Goal: Information Seeking & Learning: Learn about a topic

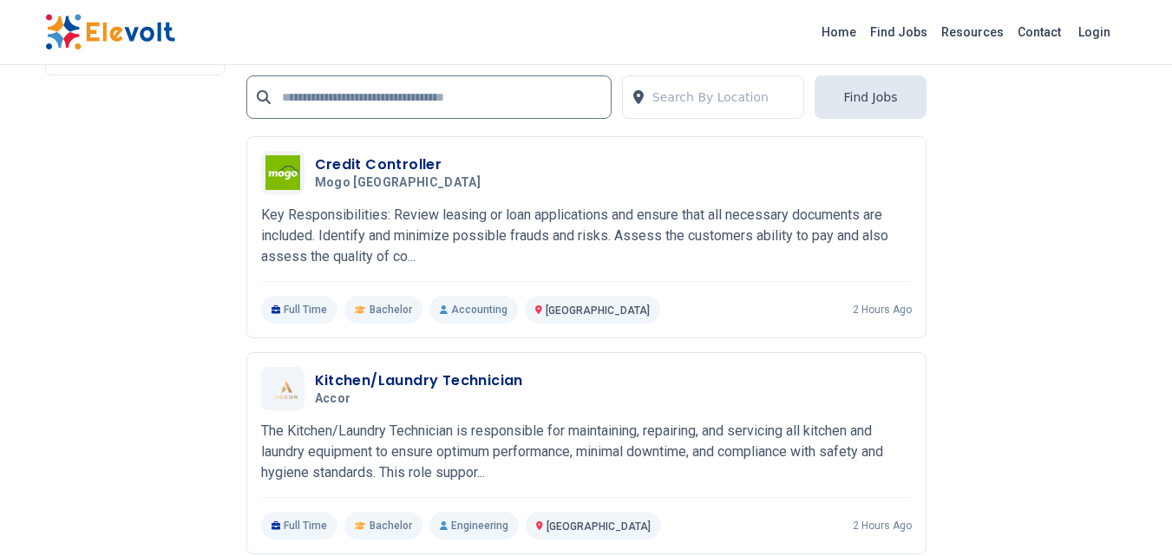
scroll to position [3558, 0]
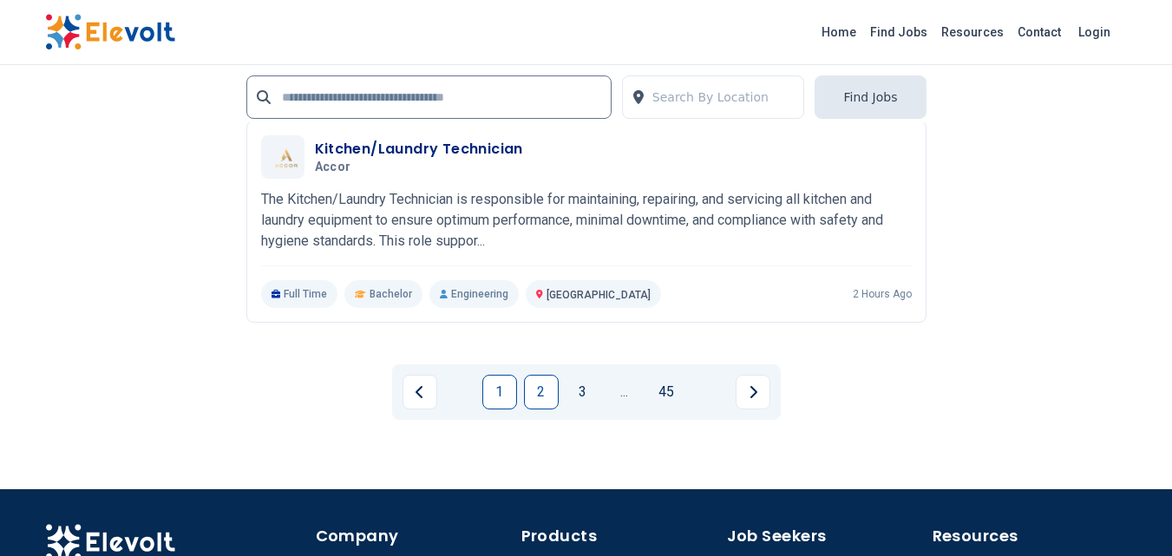
click at [549, 390] on link "2" at bounding box center [541, 392] width 35 height 35
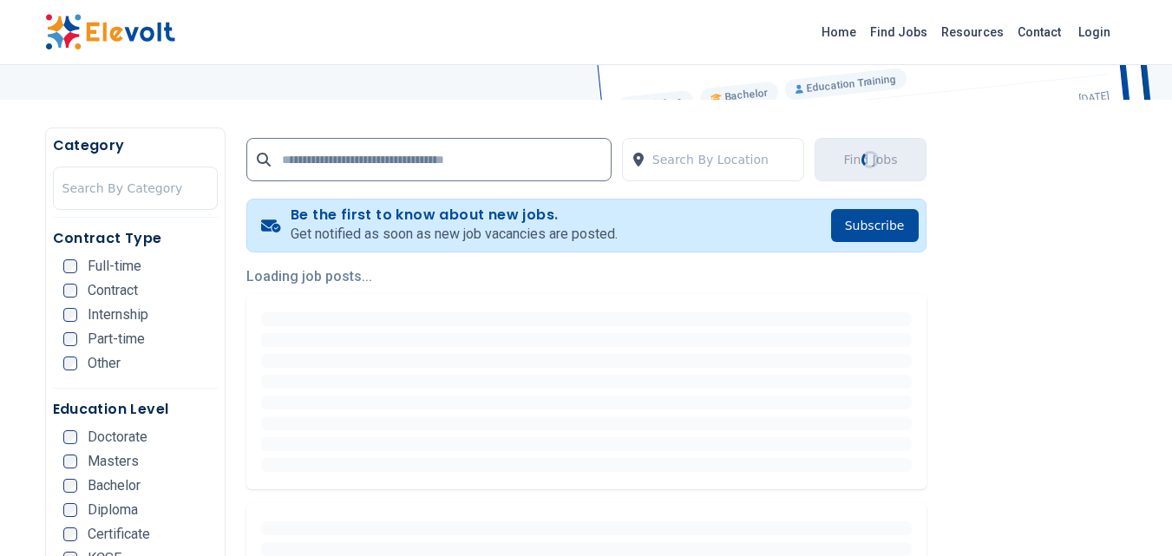
scroll to position [347, 0]
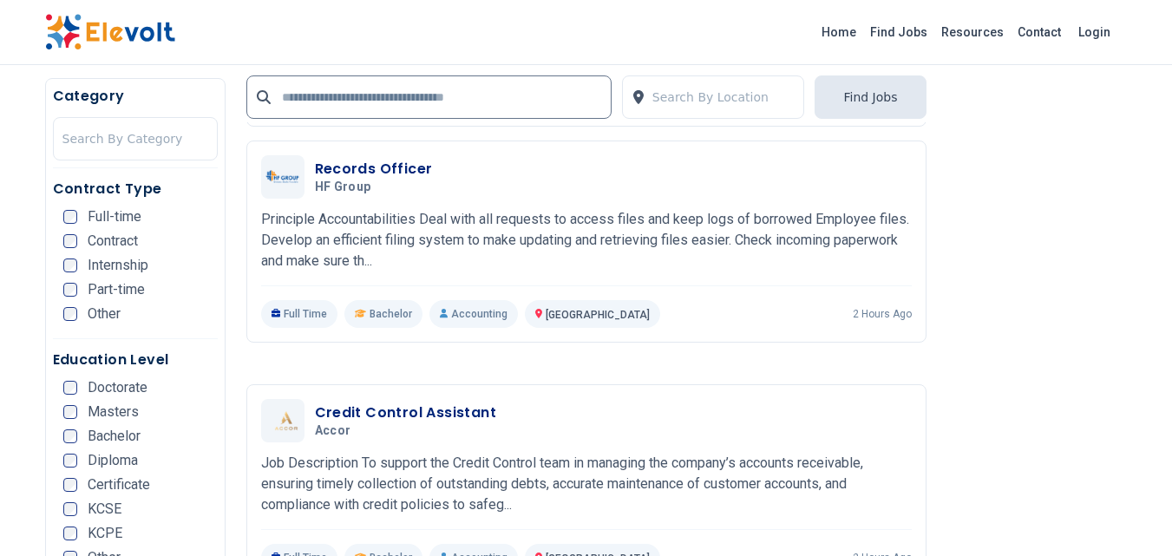
scroll to position [1302, 0]
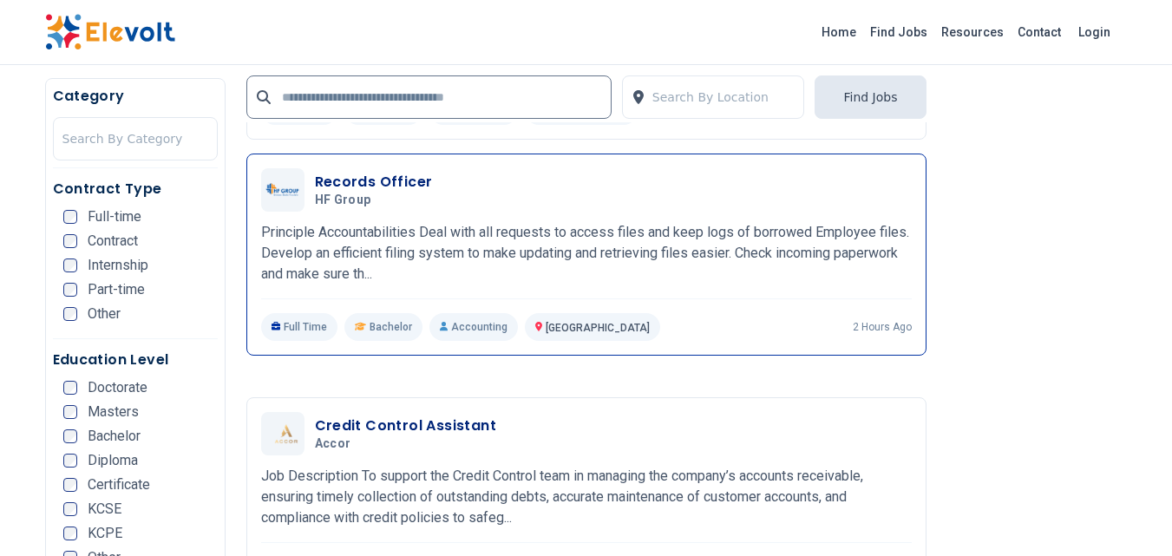
click at [388, 198] on div "Records Officer HF Group 08/12/2025 09/11/2025 Nairobi KE Principle Accountabil…" at bounding box center [586, 254] width 651 height 173
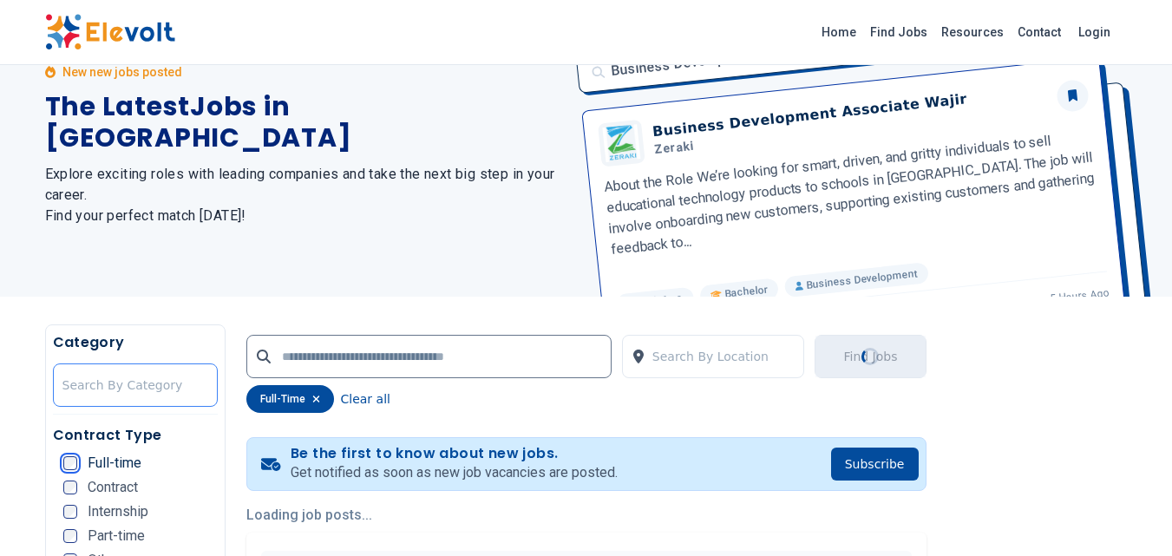
scroll to position [0, 0]
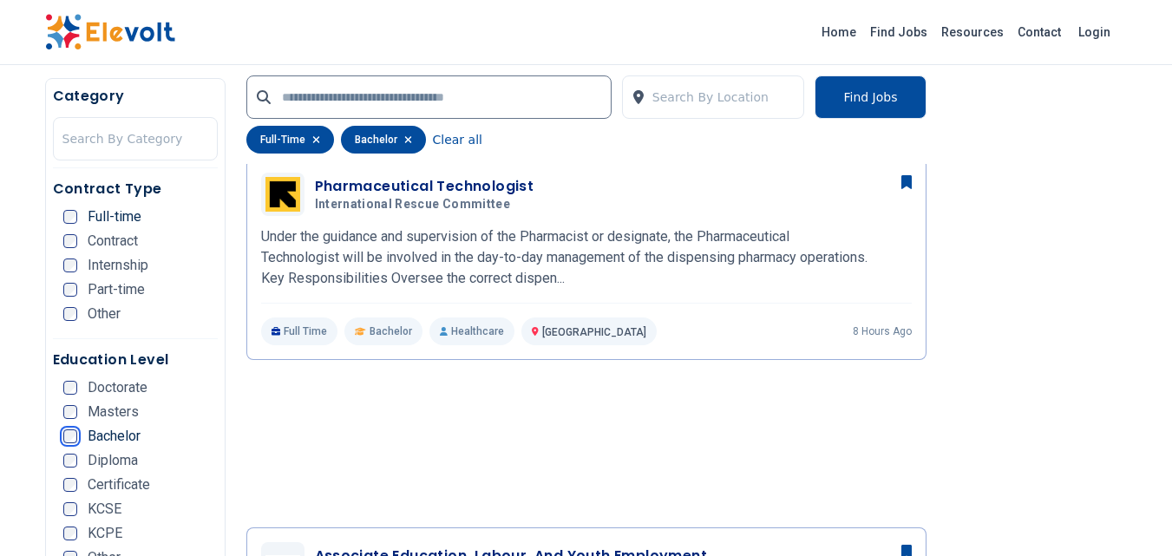
scroll to position [1475, 0]
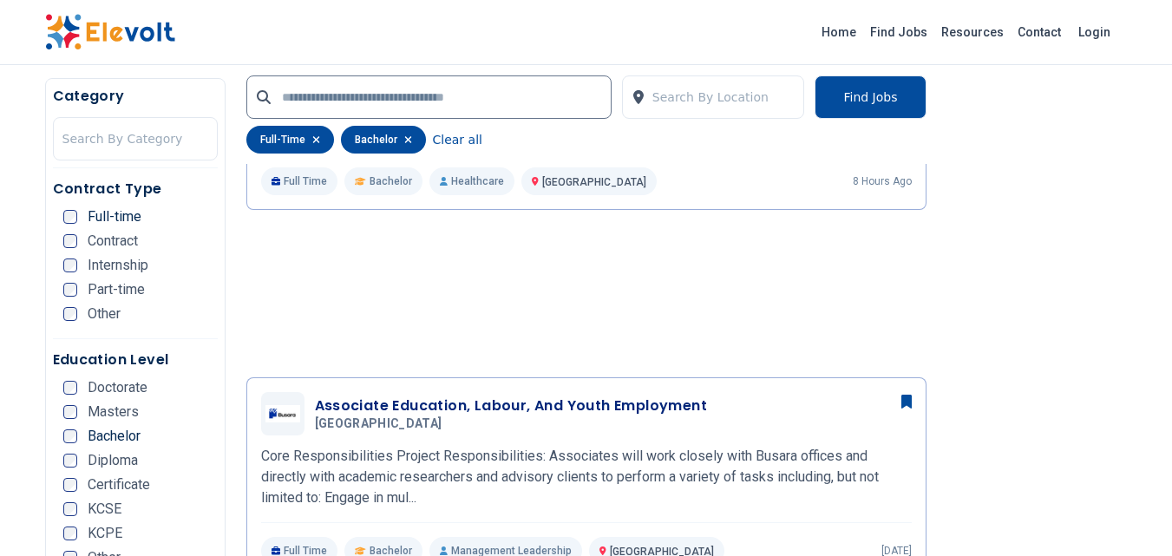
click at [225, 535] on div "Category Search By Category Contract Type Full-time Contract Internship Part-ti…" at bounding box center [135, 330] width 181 height 505
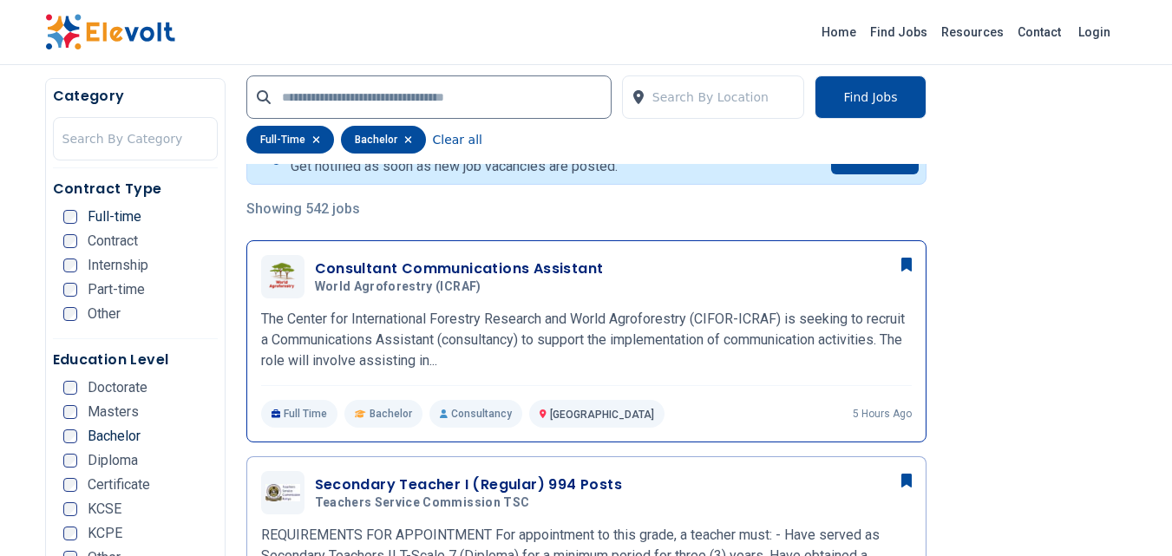
scroll to position [434, 0]
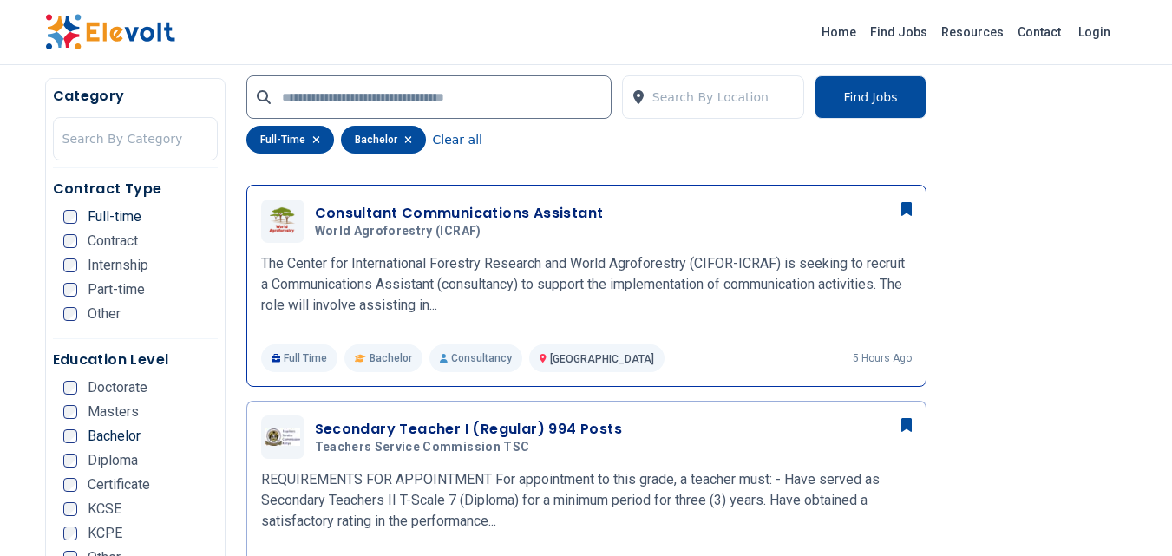
click at [358, 222] on h3 "Consultant Communications Assistant" at bounding box center [459, 213] width 289 height 21
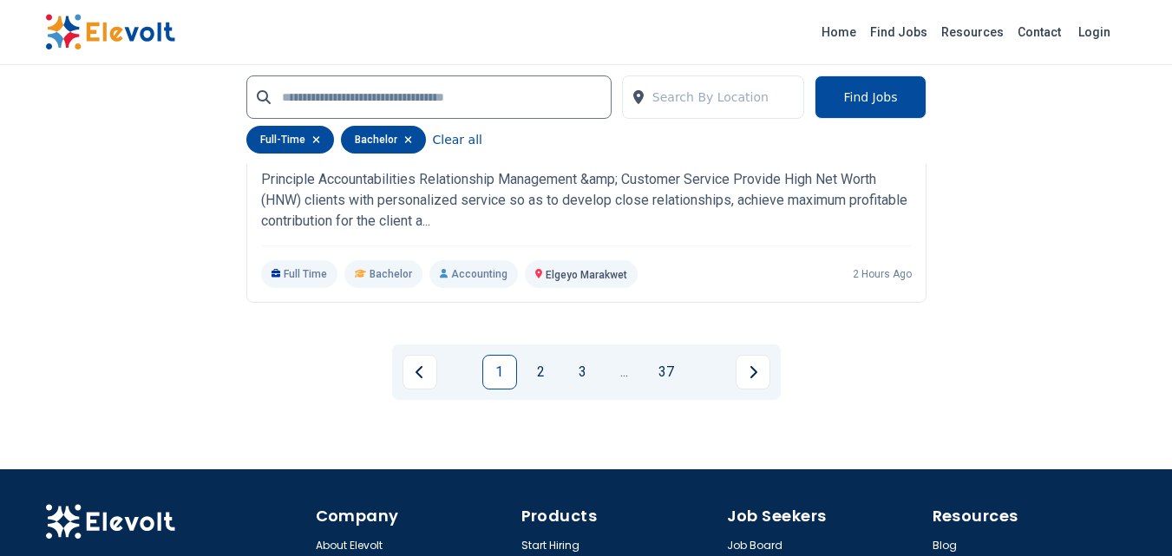
scroll to position [3818, 0]
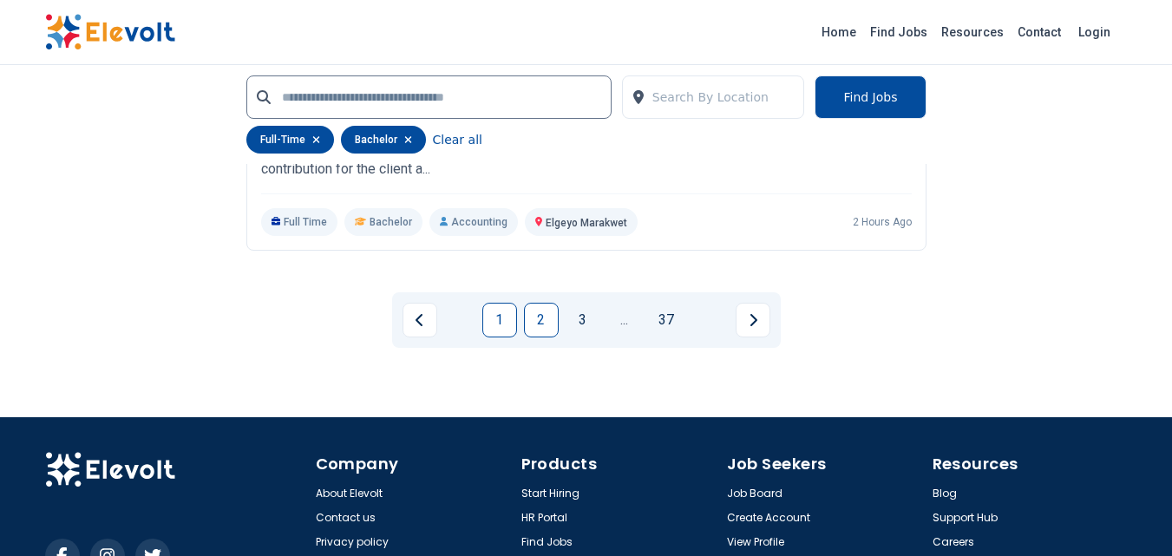
click at [536, 315] on link "2" at bounding box center [541, 320] width 35 height 35
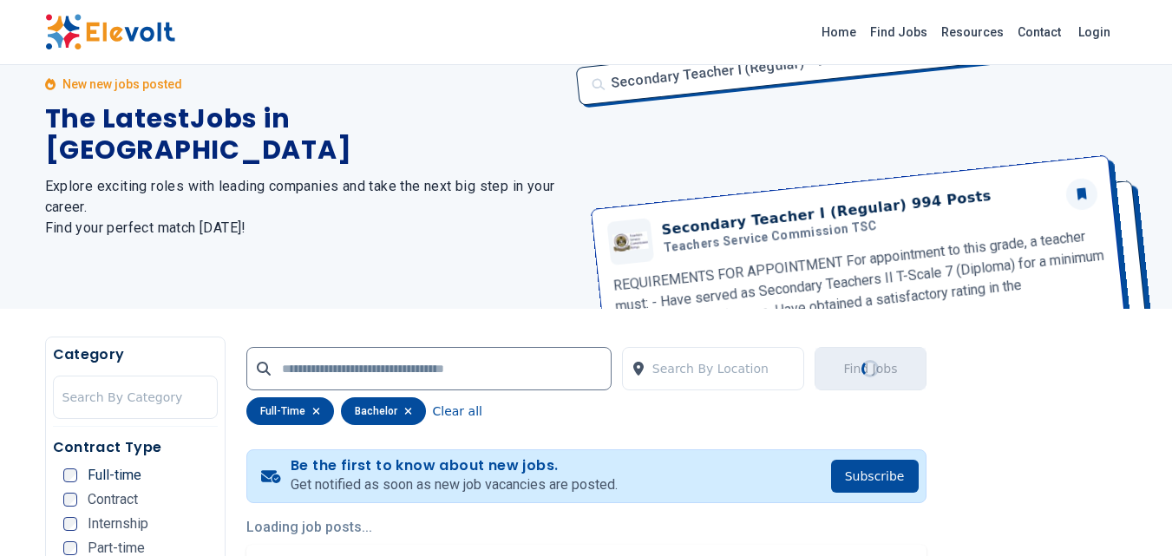
scroll to position [0, 0]
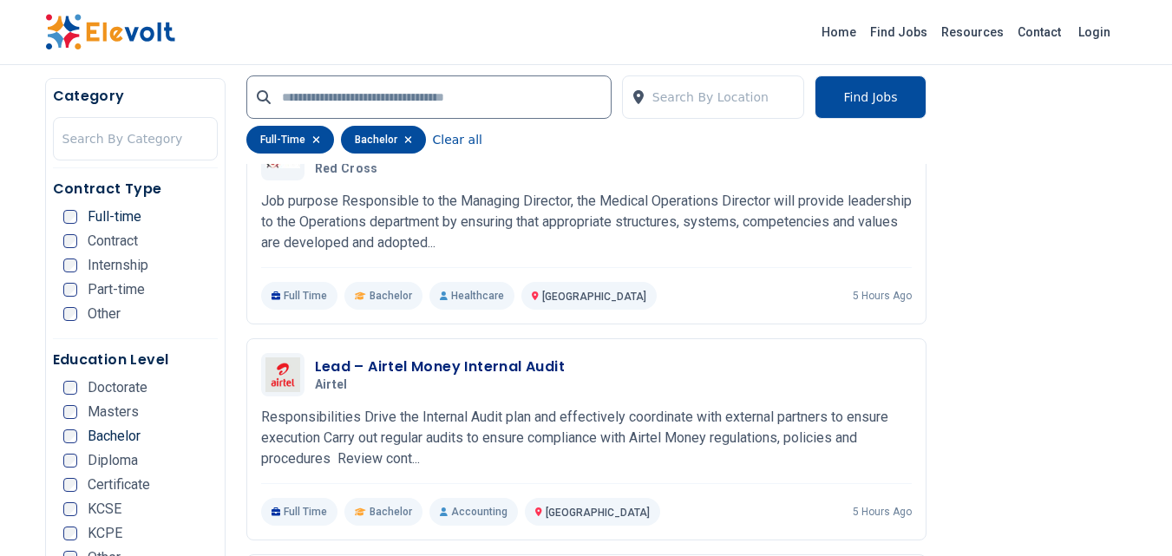
scroll to position [1822, 0]
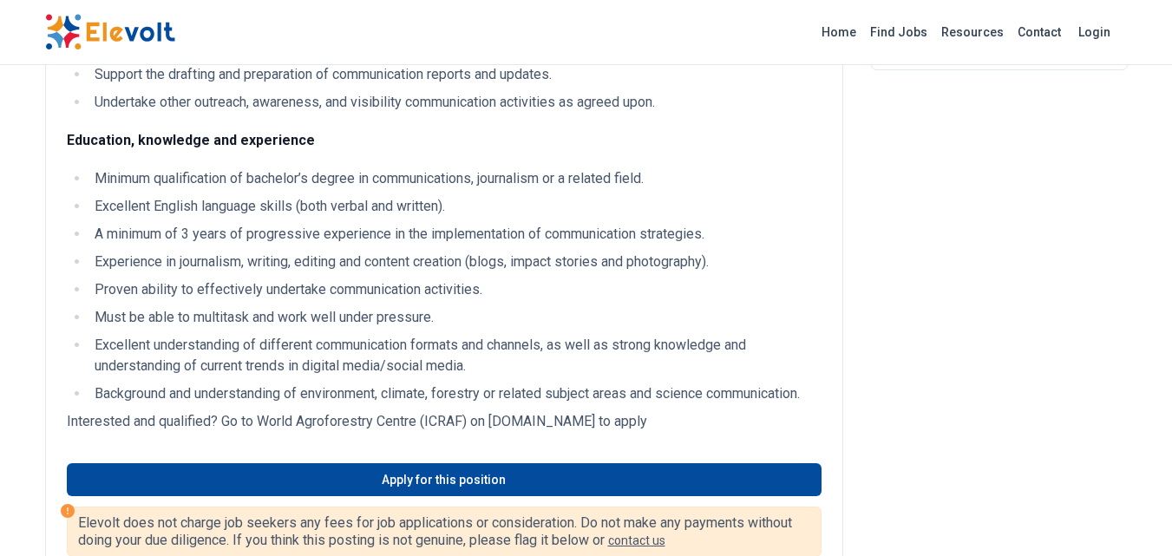
scroll to position [434, 0]
